Goal: Communication & Community: Connect with others

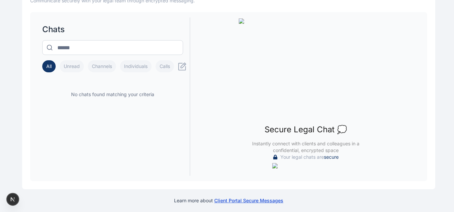
scroll to position [106, 0]
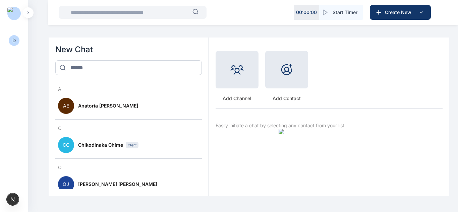
scroll to position [33, 0]
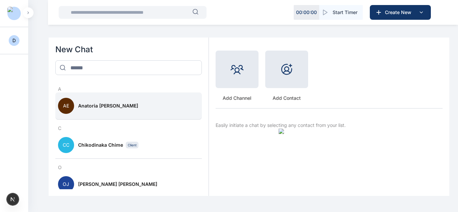
click at [144, 103] on div "Anatoria [PERSON_NAME]" at bounding box center [138, 106] width 121 height 7
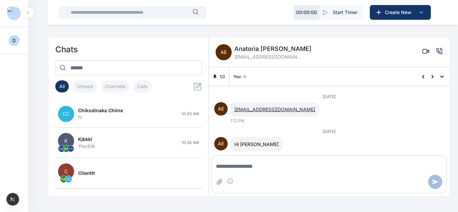
scroll to position [300, 0]
